Goal: Information Seeking & Learning: Learn about a topic

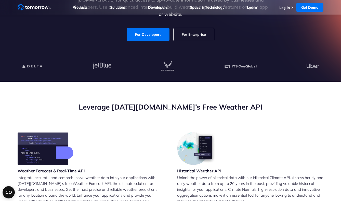
scroll to position [77, 0]
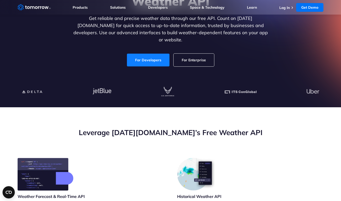
click at [142, 58] on link "For Developers" at bounding box center [148, 60] width 43 height 13
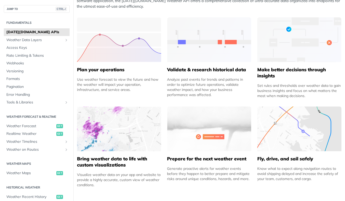
scroll to position [230, 0]
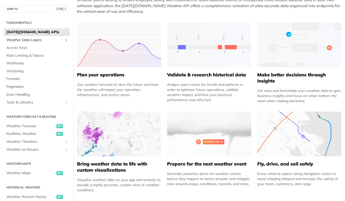
click at [22, 40] on span "Weather Data Layers" at bounding box center [34, 40] width 57 height 5
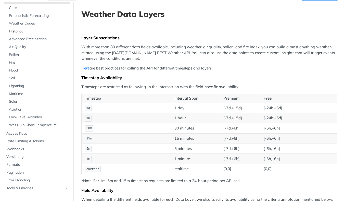
scroll to position [51, 0]
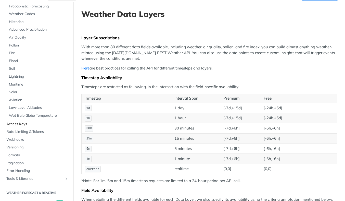
click at [17, 122] on span "Access Keys" at bounding box center [37, 123] width 62 height 5
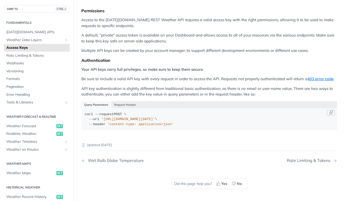
scroll to position [51, 0]
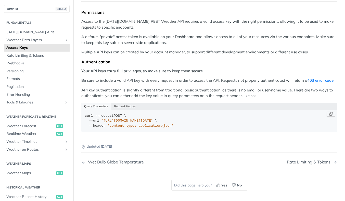
drag, startPoint x: 102, startPoint y: 126, endPoint x: 179, endPoint y: 128, distance: 77.3
click at [155, 123] on span "'https://api.tomorrow.io/v4/locations?apikey=API_KEY'" at bounding box center [128, 121] width 54 height 4
click at [236, 132] on code "curl --request POST \ --url 'https://api.tomorrow.io/v4/locations?apikey=API_KE…" at bounding box center [209, 121] width 256 height 22
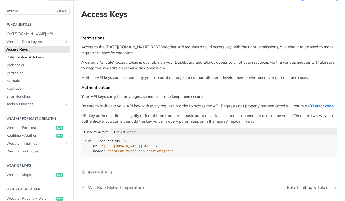
click at [39, 57] on span "Rate Limiting & Tokens" at bounding box center [37, 57] width 62 height 5
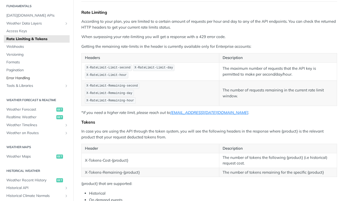
scroll to position [26, 0]
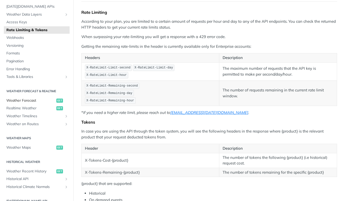
click at [35, 101] on span "Weather Forecast" at bounding box center [30, 100] width 49 height 5
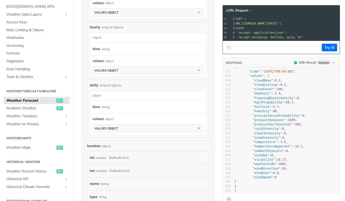
scroll to position [369, 0]
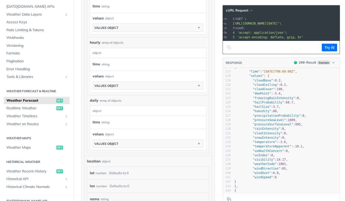
click at [227, 50] on icon "Copy to clipboard" at bounding box center [229, 47] width 4 height 4
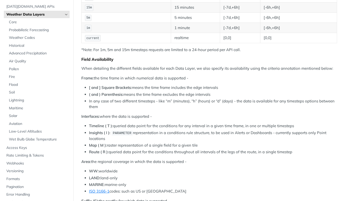
scroll to position [369, 0]
